Goal: Task Accomplishment & Management: Manage account settings

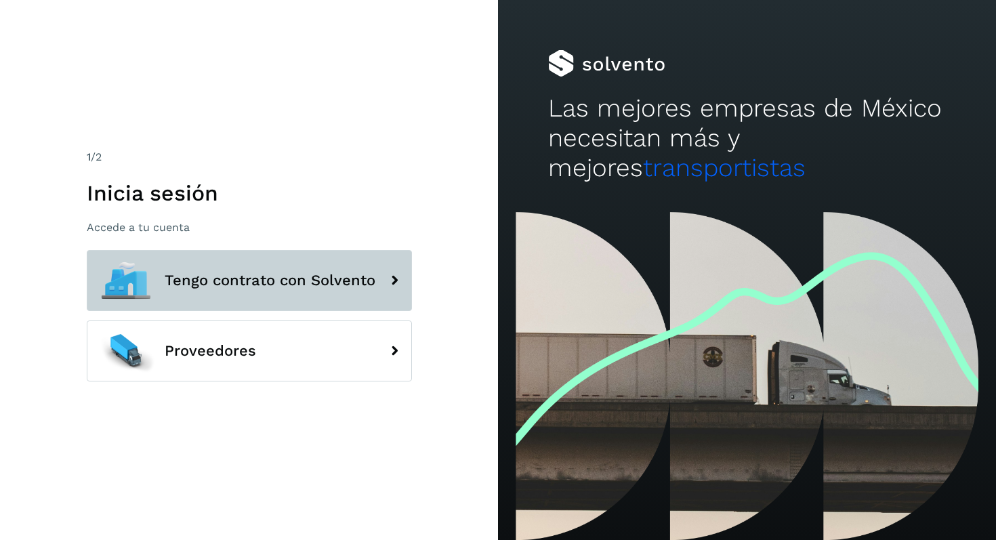
click at [310, 269] on button "Tengo contrato con Solvento" at bounding box center [249, 280] width 325 height 61
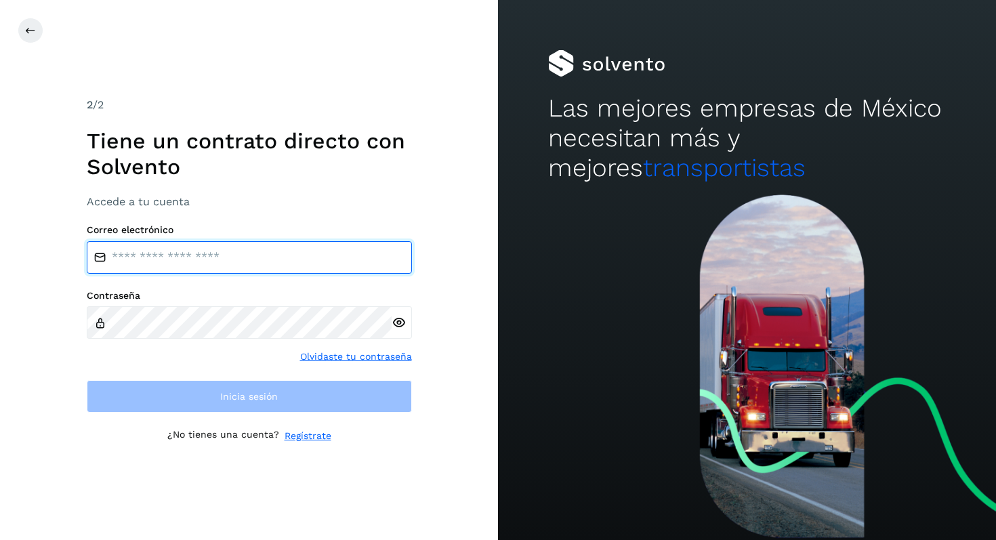
click at [301, 257] on input "email" at bounding box center [249, 257] width 325 height 33
click at [296, 256] on input "email" at bounding box center [249, 257] width 325 height 33
click at [188, 265] on input "email" at bounding box center [249, 257] width 325 height 33
click at [176, 256] on input "email" at bounding box center [249, 257] width 325 height 33
click at [163, 256] on input "email" at bounding box center [249, 257] width 325 height 33
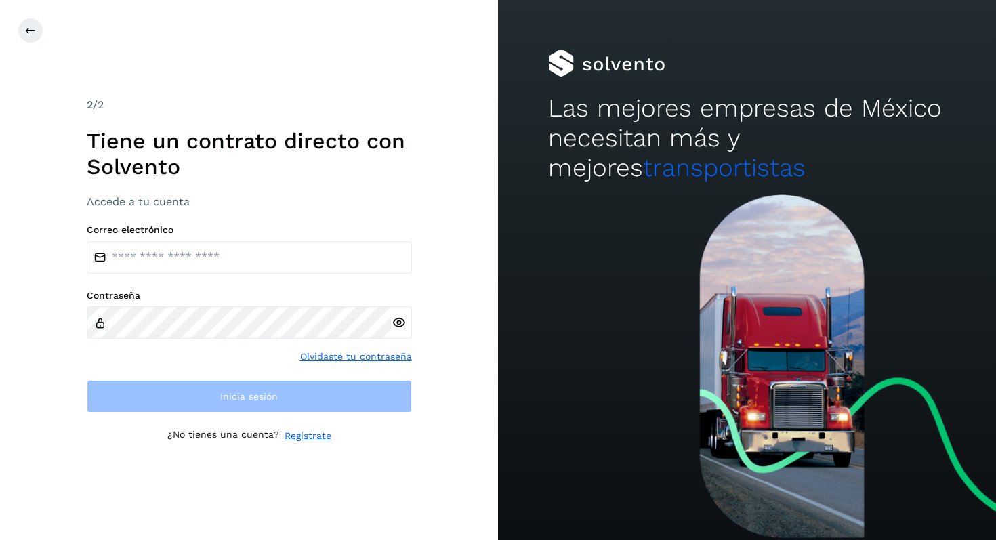
click at [55, 360] on div "2 /2 Tiene un contrato directo con [PERSON_NAME] Accede a tu cuenta Correo elec…" at bounding box center [249, 270] width 498 height 540
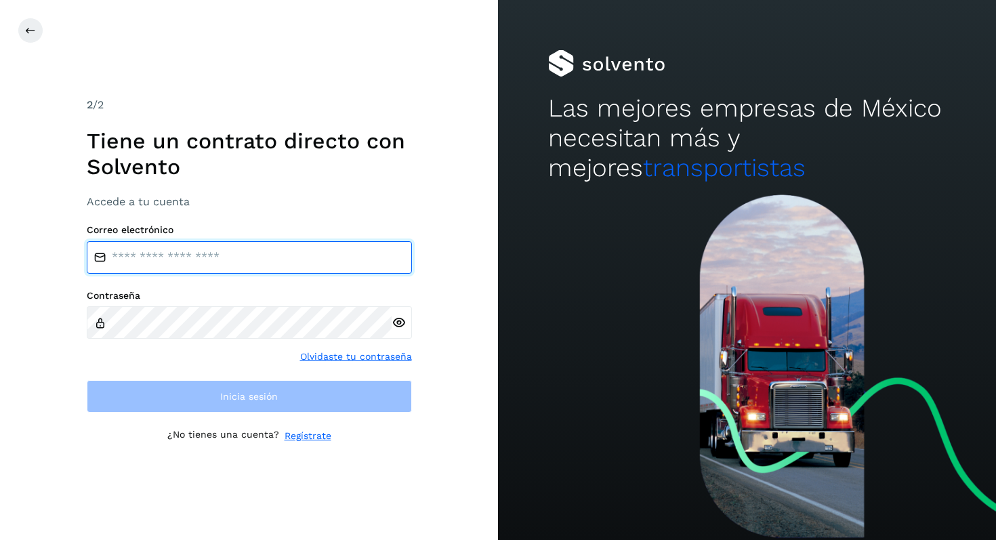
click at [205, 245] on input "email" at bounding box center [249, 257] width 325 height 33
click at [202, 246] on input "email" at bounding box center [249, 257] width 325 height 33
click at [142, 253] on input "email" at bounding box center [249, 257] width 325 height 33
click at [211, 266] on input "email" at bounding box center [249, 257] width 325 height 33
